Goal: Check status: Check status

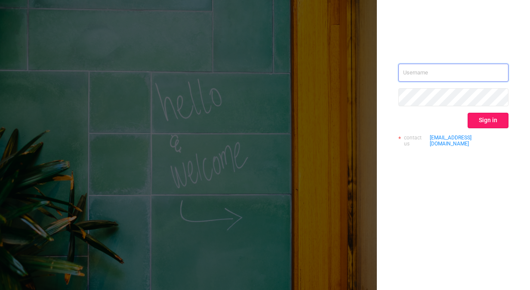
type input "[EMAIL_ADDRESS][DOMAIN_NAME]"
click at [499, 124] on button "Sign in" at bounding box center [487, 120] width 41 height 15
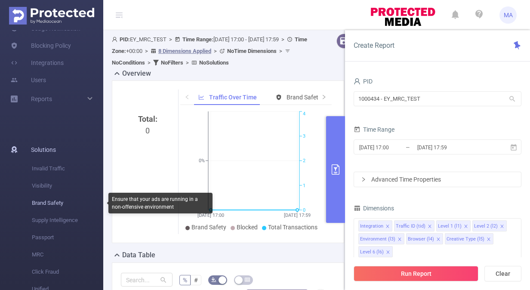
click at [48, 204] on span "Brand Safety" at bounding box center [67, 202] width 71 height 17
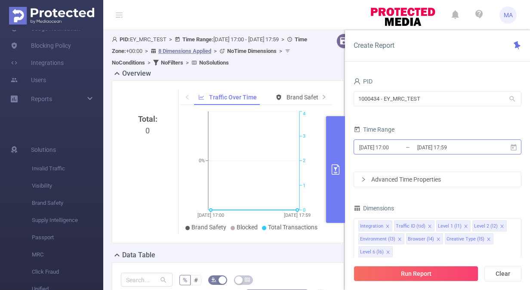
click at [421, 144] on input "[DATE] 17:59" at bounding box center [451, 147] width 70 height 12
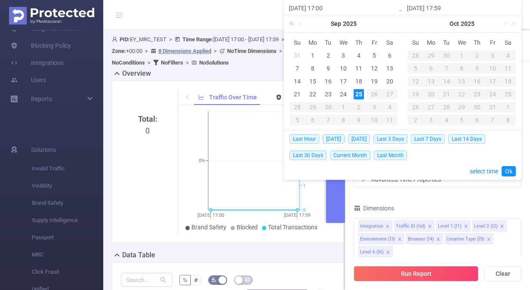
click at [292, 22] on link at bounding box center [292, 23] width 11 height 17
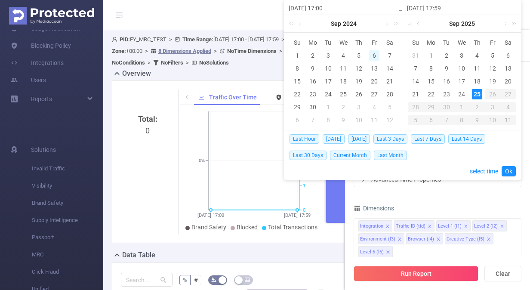
click at [376, 54] on div "6" at bounding box center [374, 55] width 10 height 10
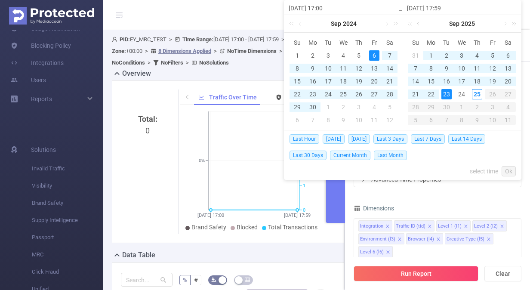
click at [448, 94] on div "23" at bounding box center [446, 94] width 10 height 10
type input "[DATE] 17:00"
type input "[DATE] 17:59"
type input "[DATE] 17:00"
type input "[DATE] 17:59"
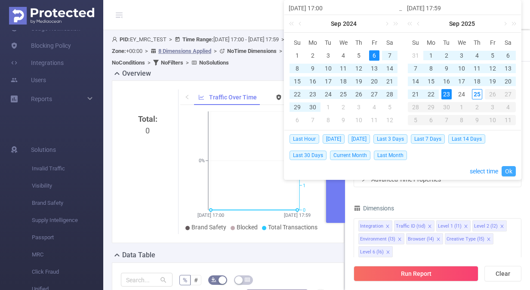
click at [507, 170] on link "Ok" at bounding box center [508, 171] width 14 height 10
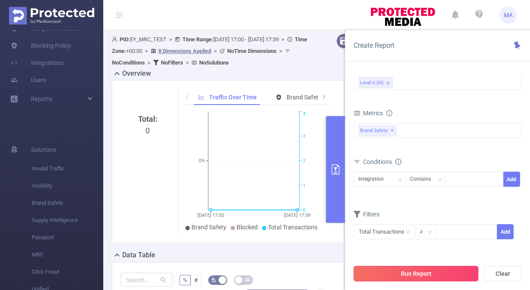
click at [433, 271] on button "Run Report" at bounding box center [416, 273] width 125 height 15
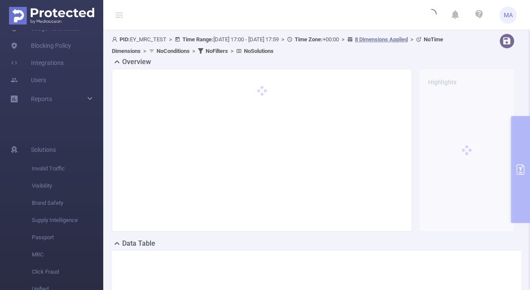
click at [332, 143] on div at bounding box center [262, 150] width 282 height 144
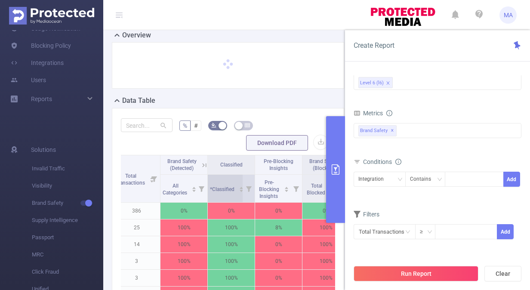
scroll to position [0, 387]
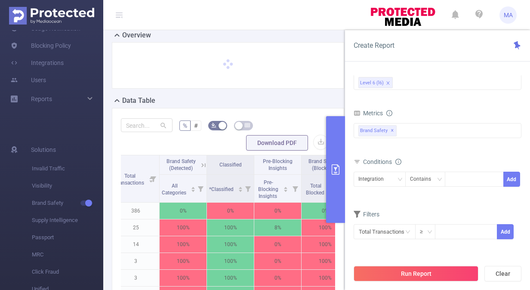
click at [201, 161] on icon at bounding box center [204, 165] width 8 height 8
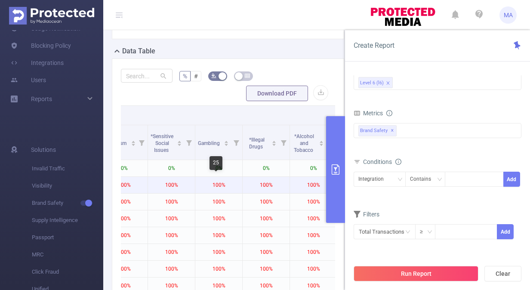
scroll to position [0, 1072]
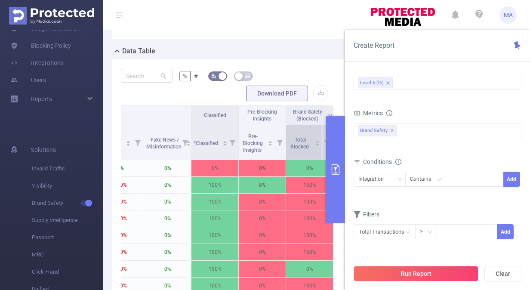
click at [307, 144] on div "Total Blocked" at bounding box center [304, 142] width 32 height 15
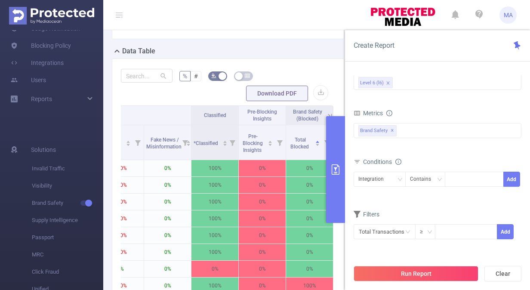
click at [326, 113] on icon at bounding box center [330, 116] width 8 height 8
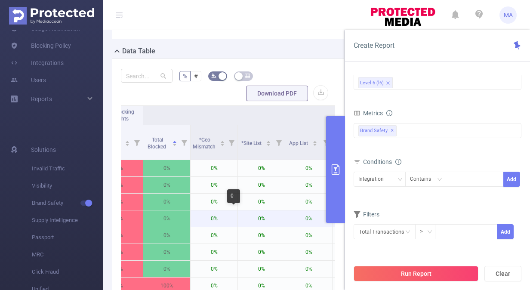
scroll to position [0, 1211]
